Goal: Find specific page/section

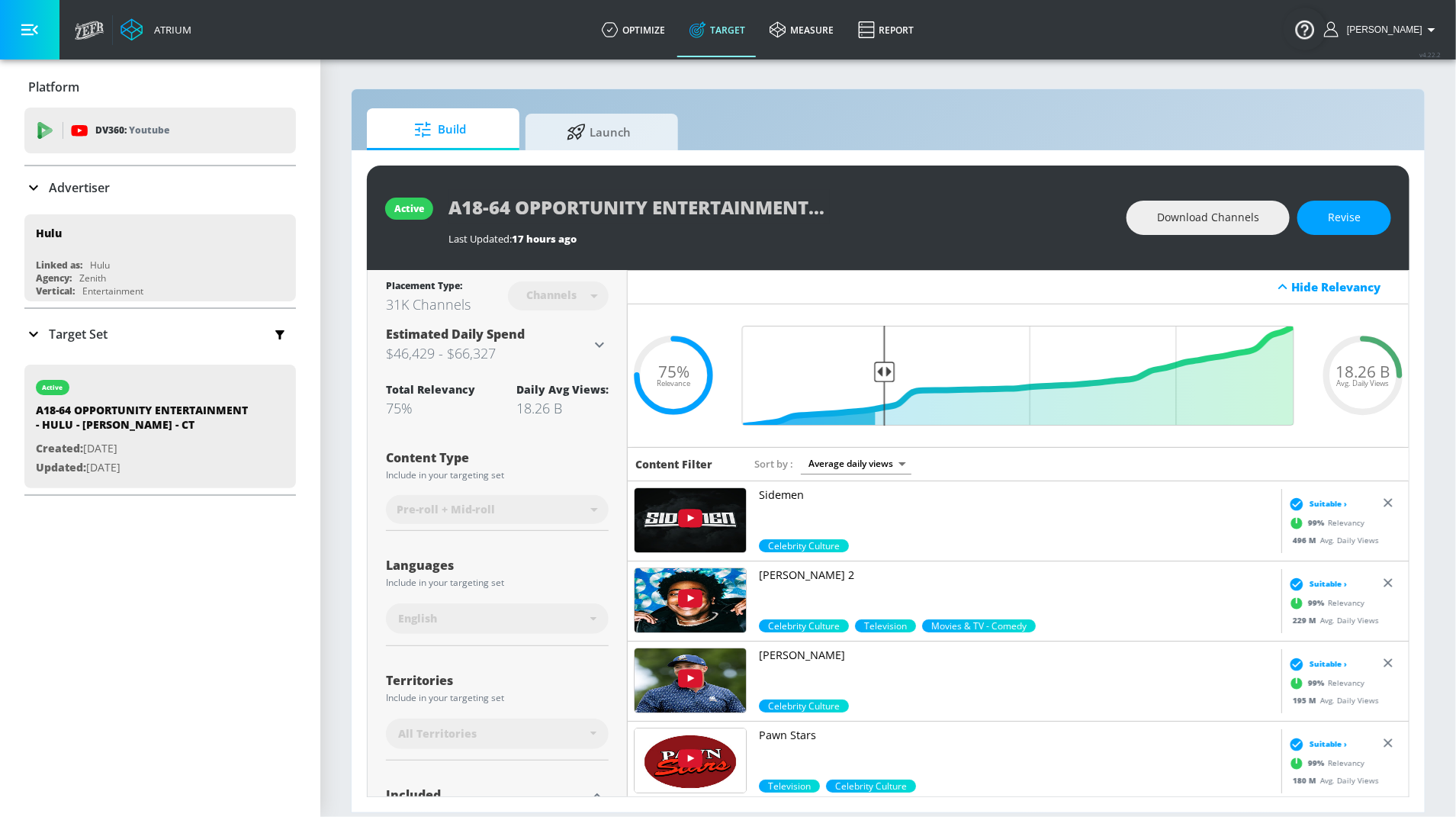
scroll to position [4269, 0]
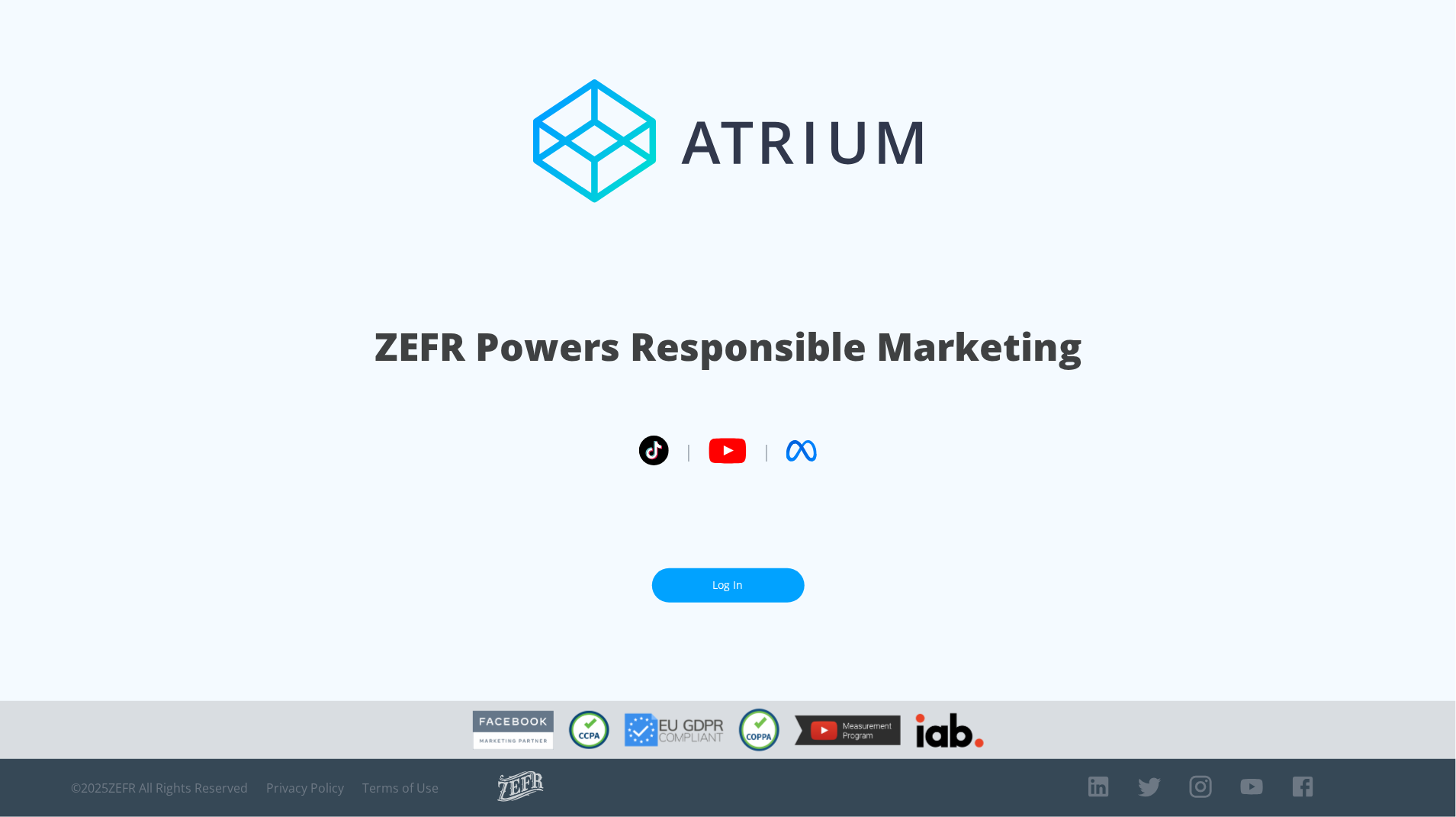
click at [704, 583] on link "Log In" at bounding box center [728, 586] width 152 height 34
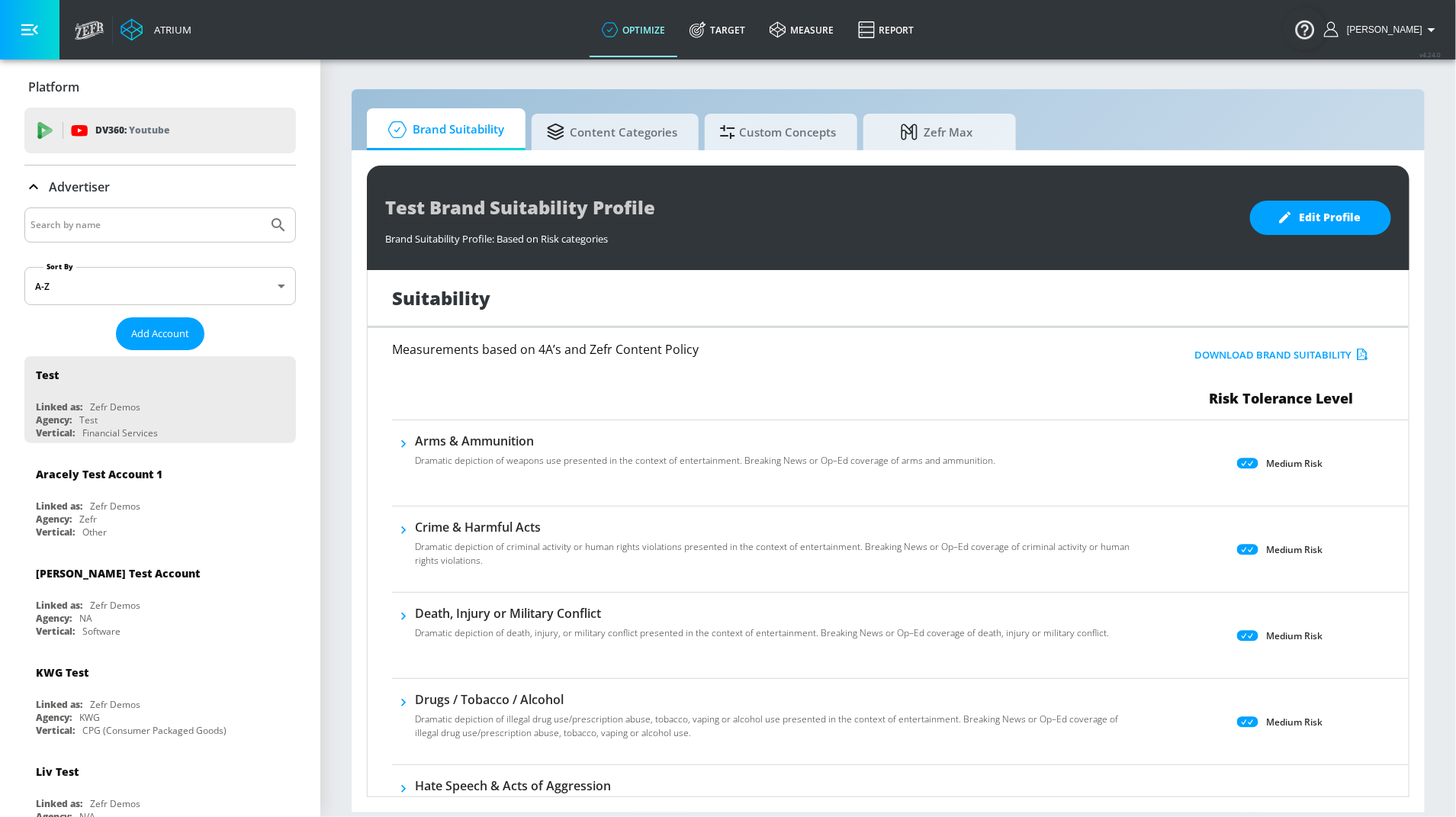
click at [603, 152] on div "Test Brand Suitability Profile Brand Suitability Profile: Based on Risk categor…" at bounding box center [888, 481] width 1073 height 662
click at [631, 134] on span "Content Categories" at bounding box center [612, 129] width 131 height 36
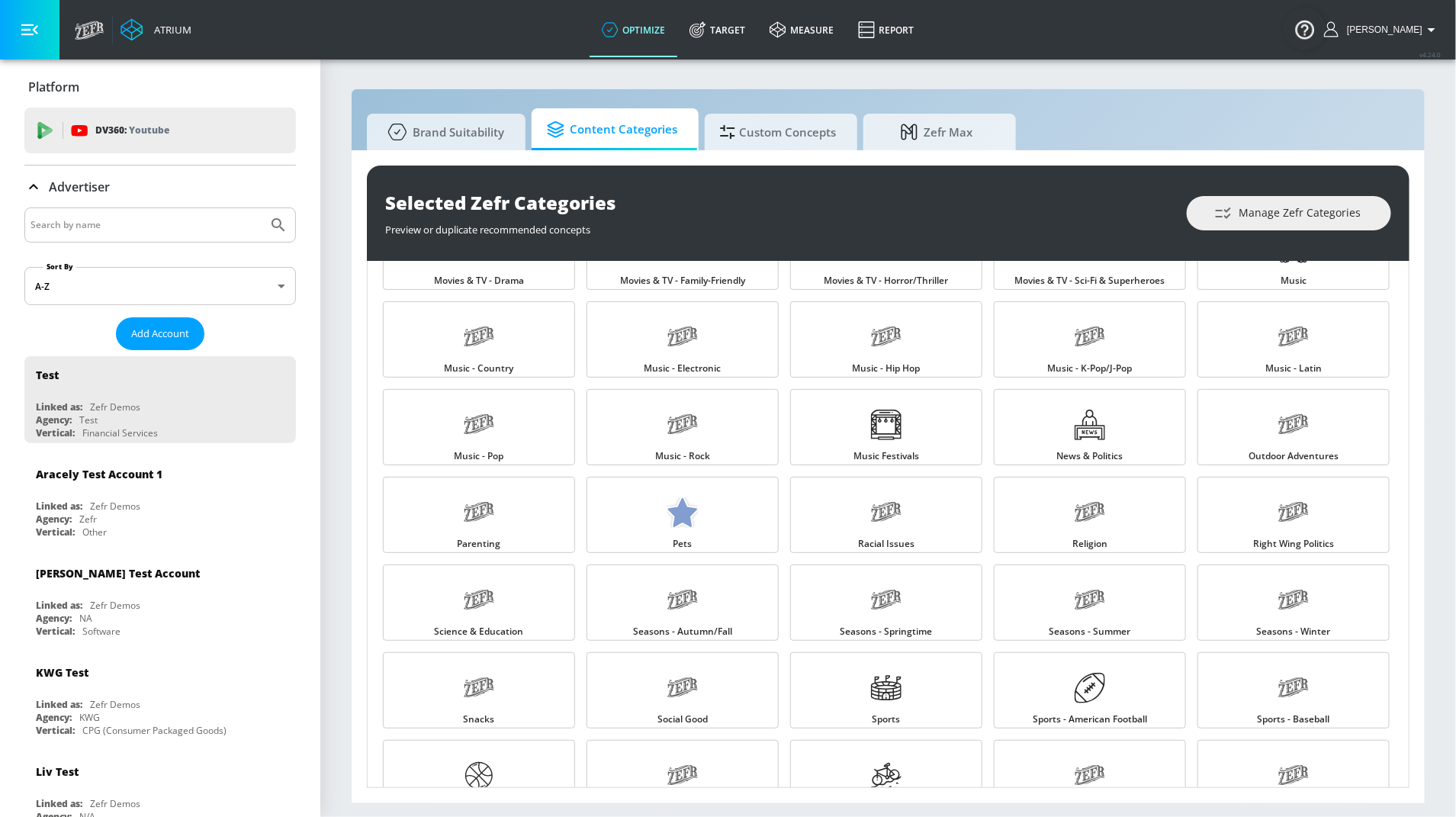
scroll to position [1113, 0]
click at [1239, 207] on span "Manage Zefr Categories" at bounding box center [1289, 213] width 143 height 19
